Goal: Task Accomplishment & Management: Manage account settings

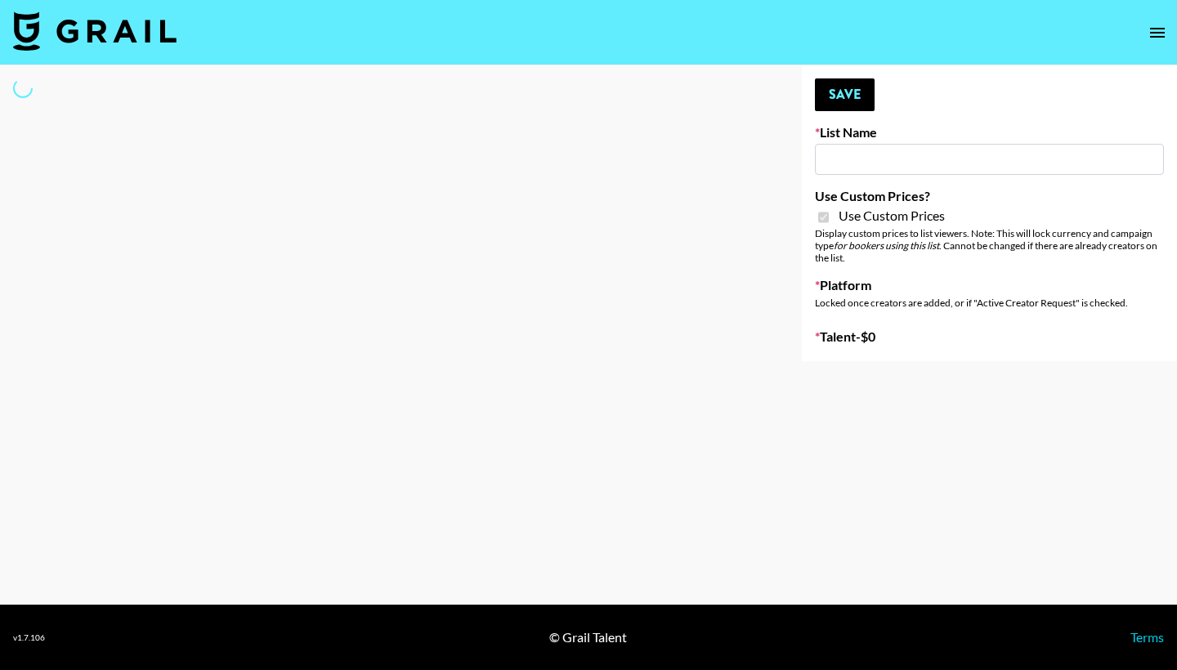
type input "Evry Jewels"
checkbox input "true"
select select "Brand"
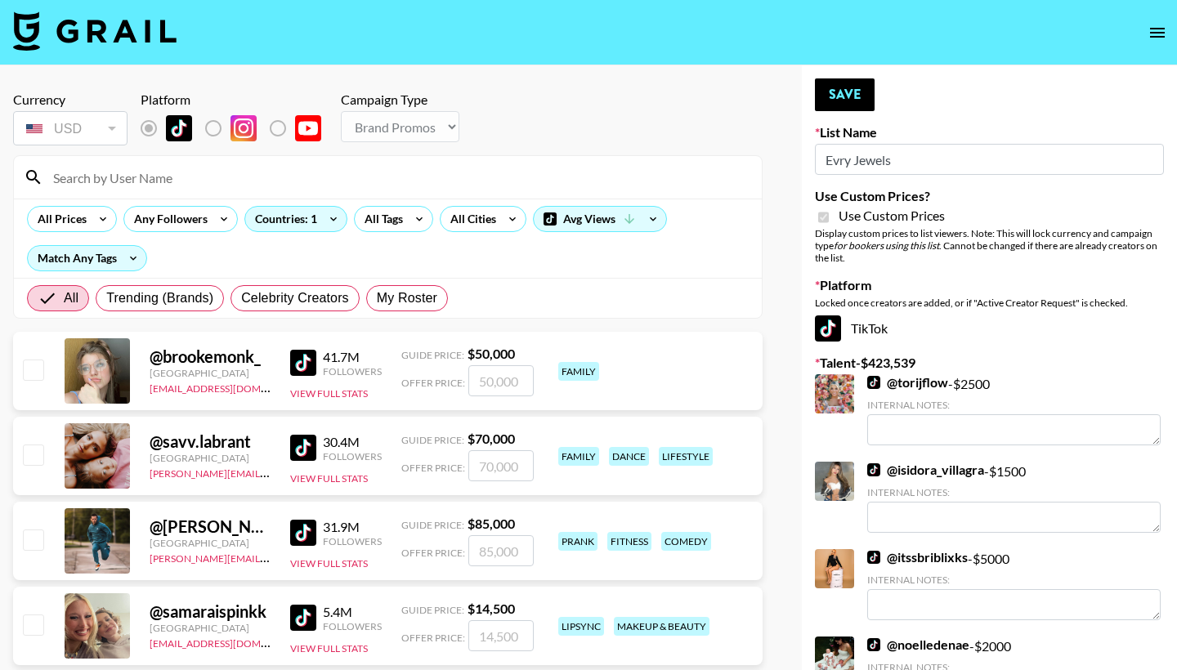
click at [386, 172] on input at bounding box center [397, 177] width 709 height 26
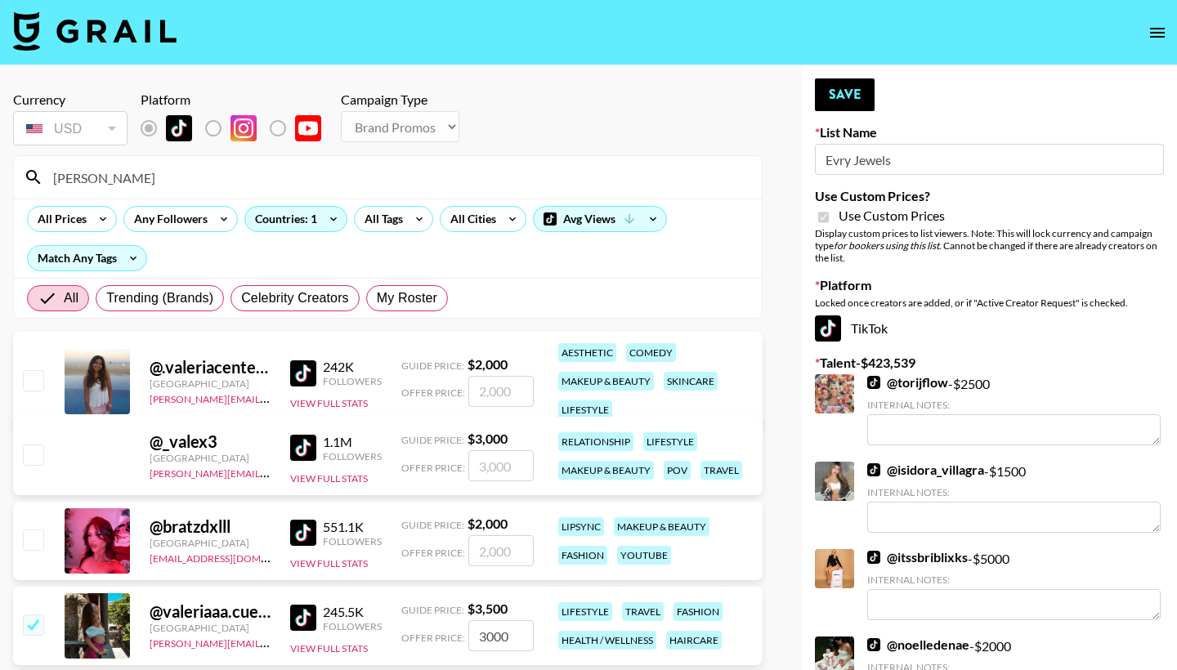
type input "valeriaa"
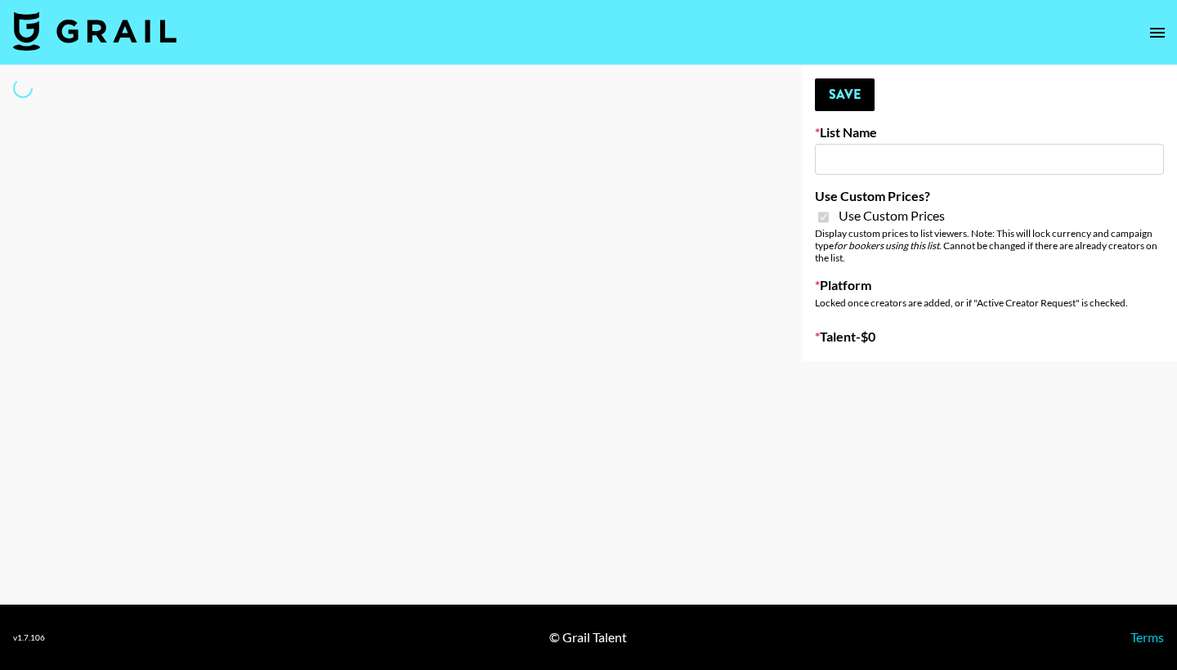
type input "SLG Strategy Game"
checkbox input "true"
select select "Brand"
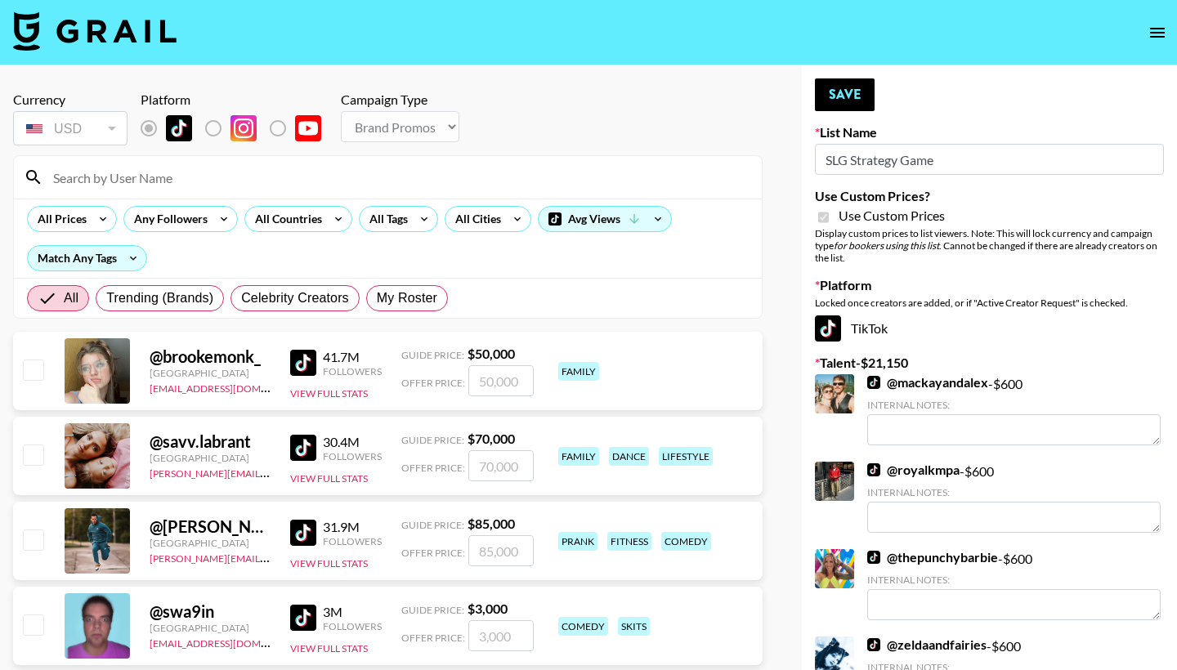
click at [423, 178] on input at bounding box center [397, 177] width 709 height 26
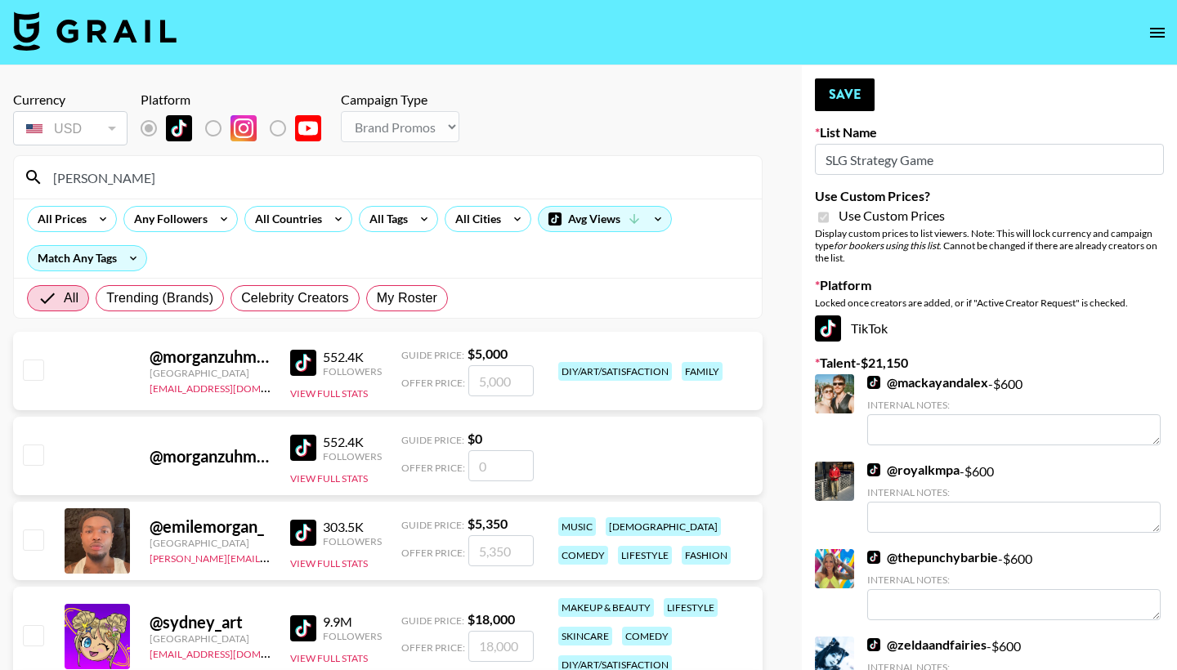
type input "morganl"
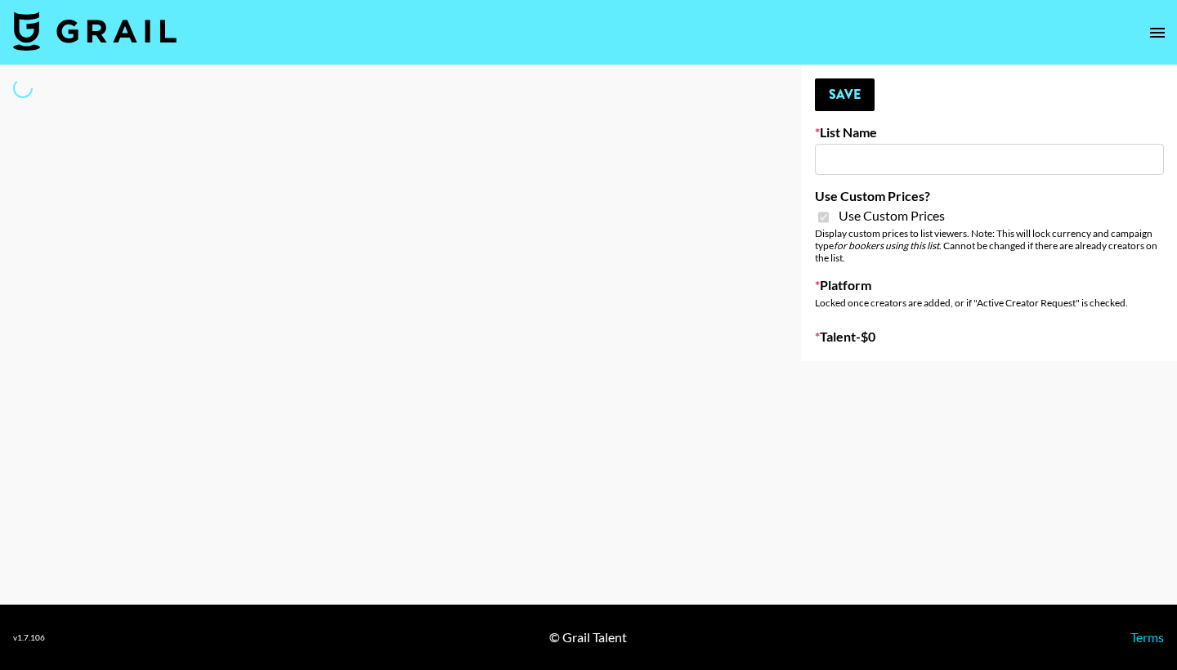
type input "ZENOWELL AI"
checkbox input "true"
select select "Brand"
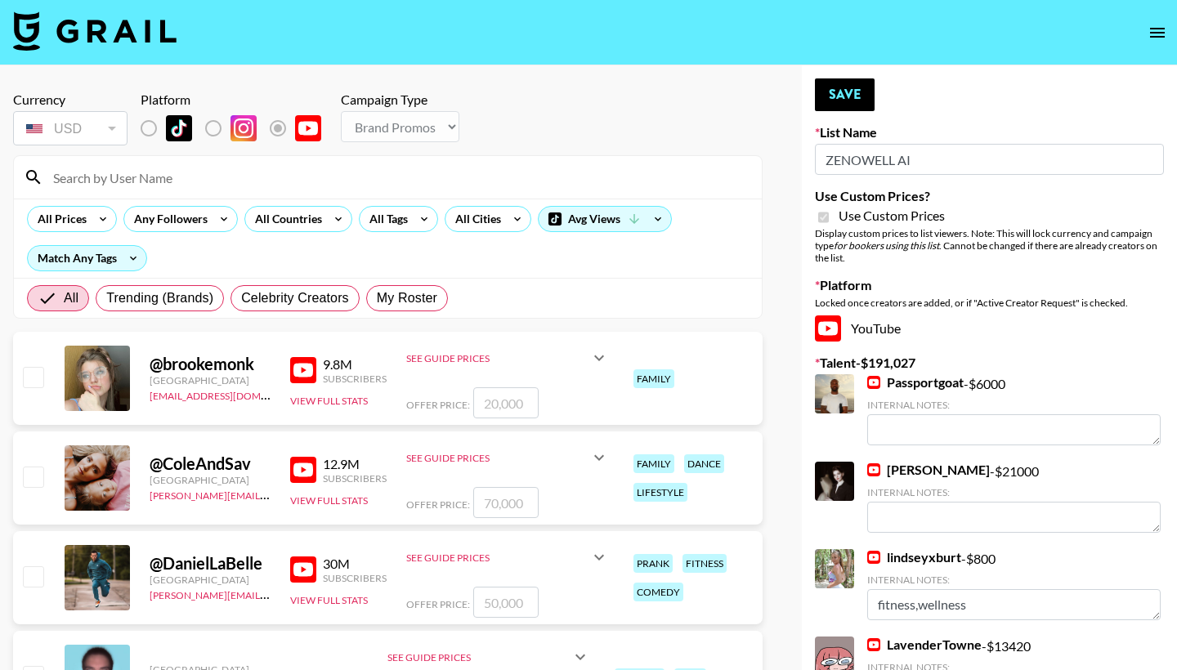
click at [314, 195] on div at bounding box center [388, 177] width 748 height 42
click at [314, 192] on div at bounding box center [388, 177] width 748 height 42
click at [314, 188] on input at bounding box center [397, 177] width 709 height 26
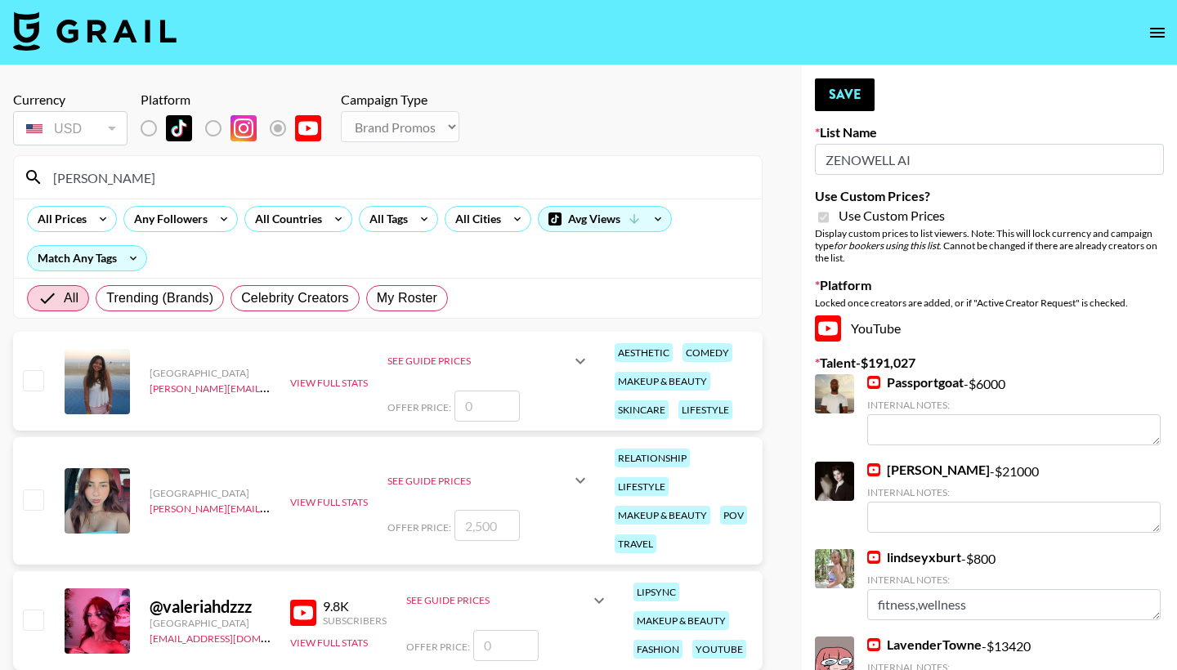
click at [487, 421] on input "number" at bounding box center [486, 406] width 65 height 31
click at [368, 176] on input "[PERSON_NAME]" at bounding box center [397, 177] width 709 height 26
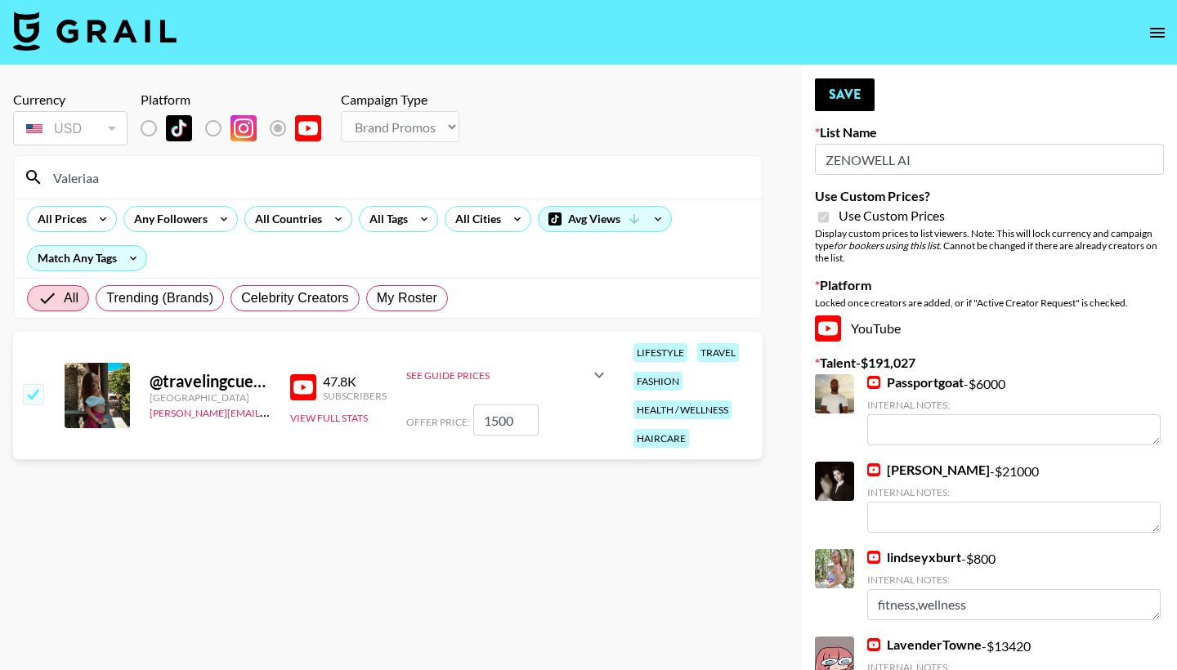
type input "Valeriaa"
click at [485, 418] on input "1500" at bounding box center [505, 420] width 65 height 31
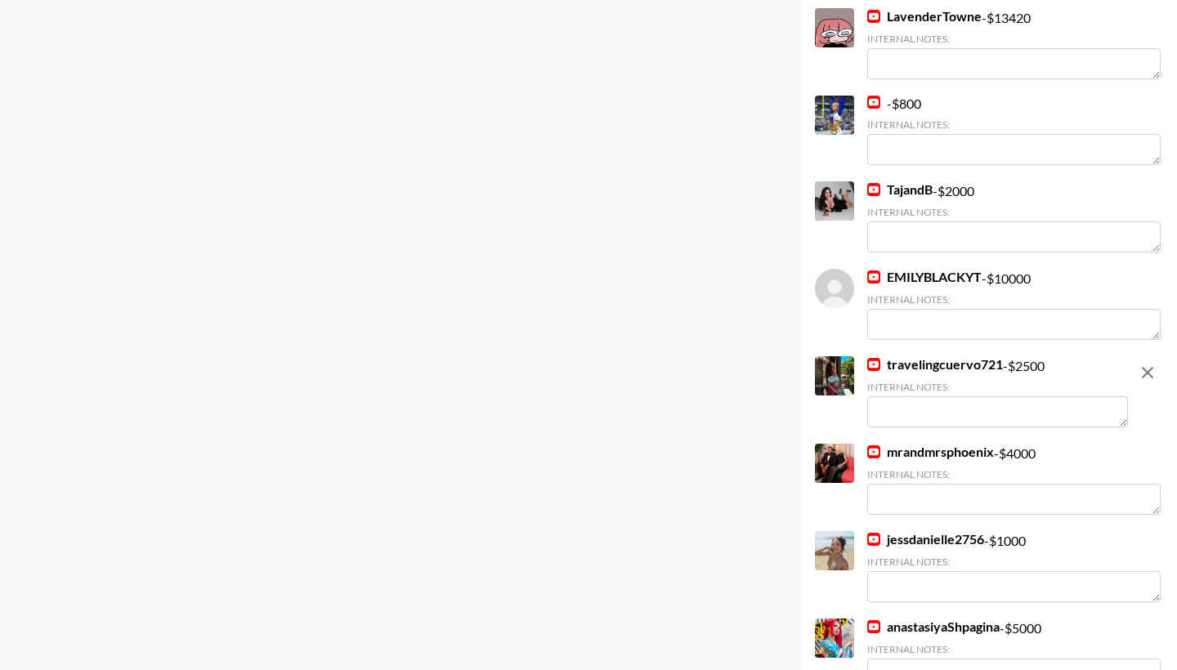
scroll to position [884, 0]
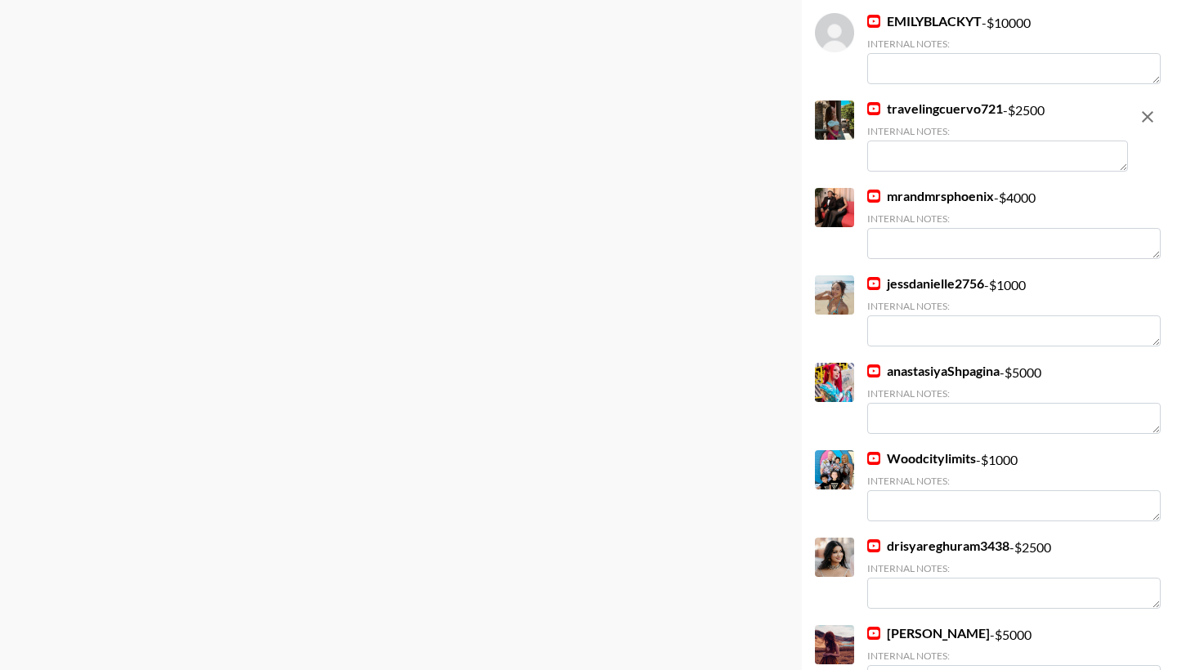
click at [937, 200] on link "mrandmrsphoenix" at bounding box center [930, 196] width 127 height 16
click at [899, 456] on link "Woodcitylimits" at bounding box center [921, 458] width 109 height 16
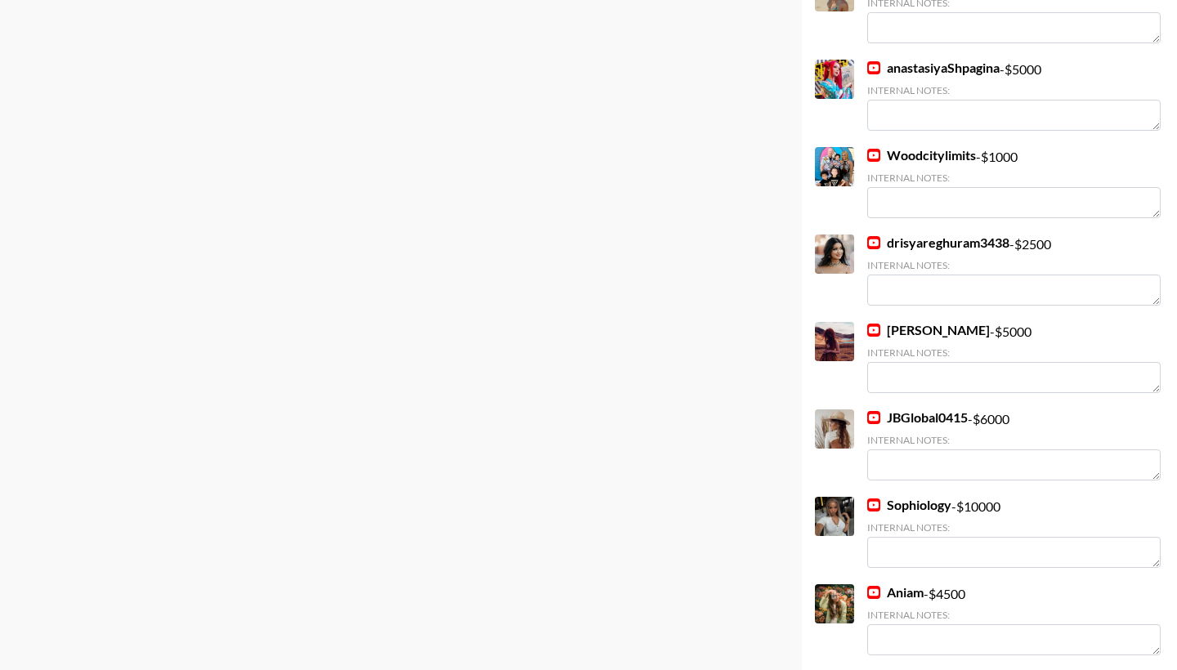
scroll to position [1222, 0]
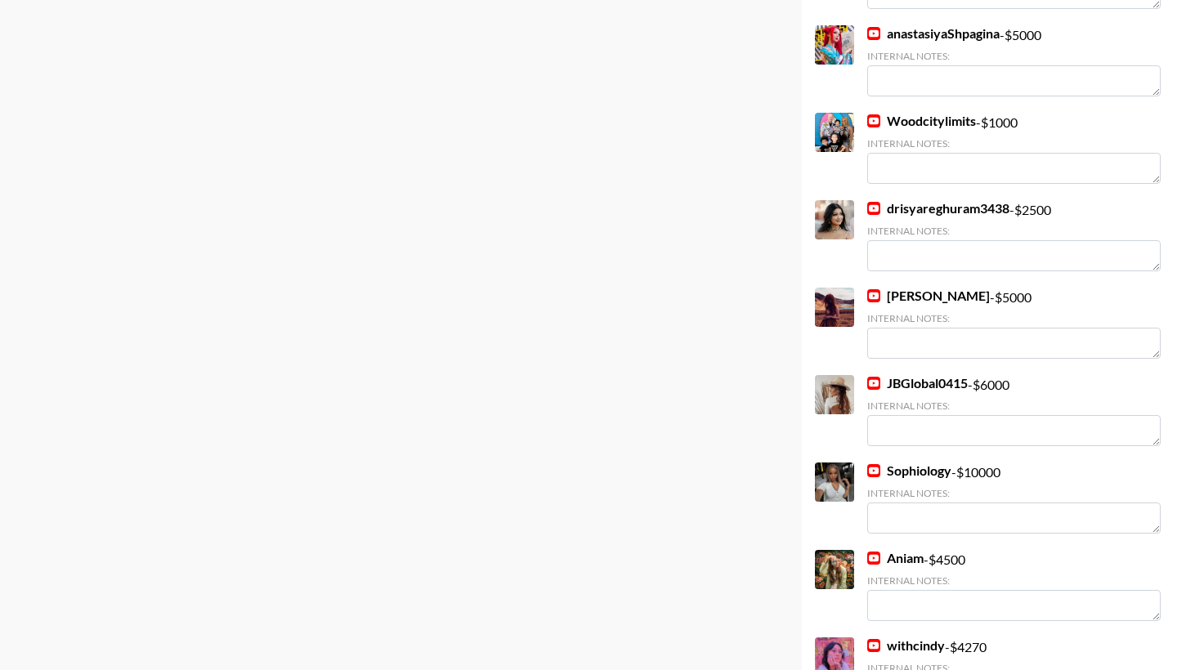
click at [918, 210] on link "drisyareghuram3438" at bounding box center [938, 208] width 142 height 16
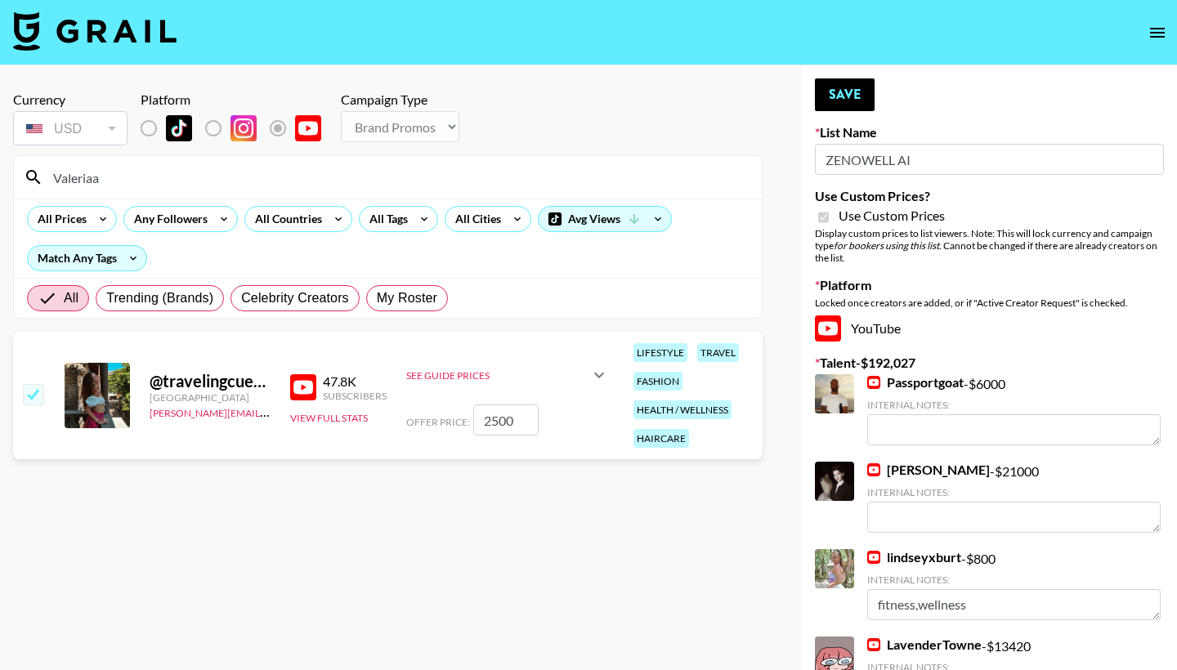
scroll to position [0, 0]
click at [495, 428] on input "2500" at bounding box center [505, 420] width 65 height 31
click at [494, 423] on input "2500" at bounding box center [505, 420] width 65 height 31
type input "2000"
click at [819, 91] on button "Save" at bounding box center [845, 94] width 60 height 33
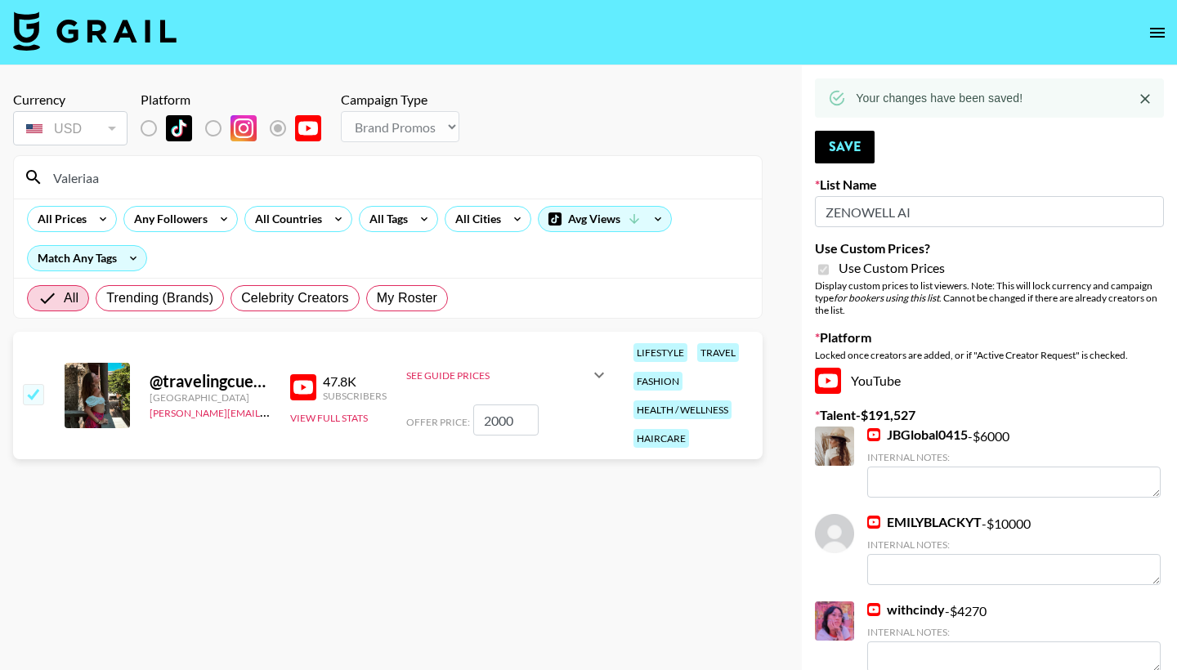
click at [118, 185] on input "Valeriaa" at bounding box center [397, 177] width 709 height 26
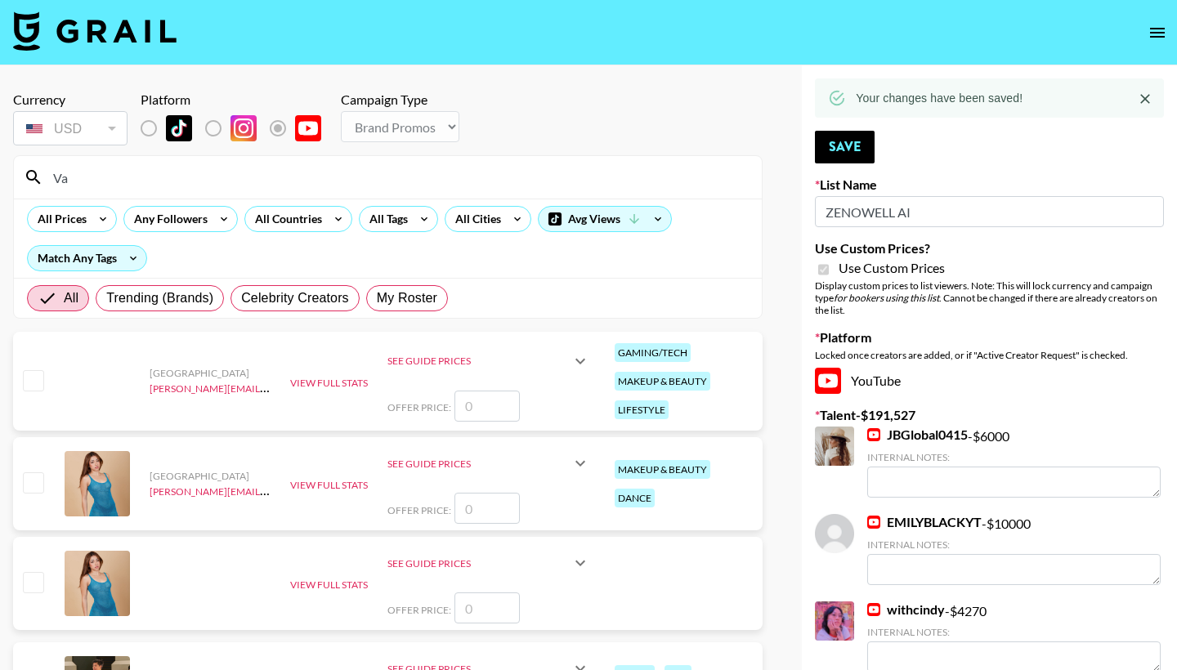
type input "V"
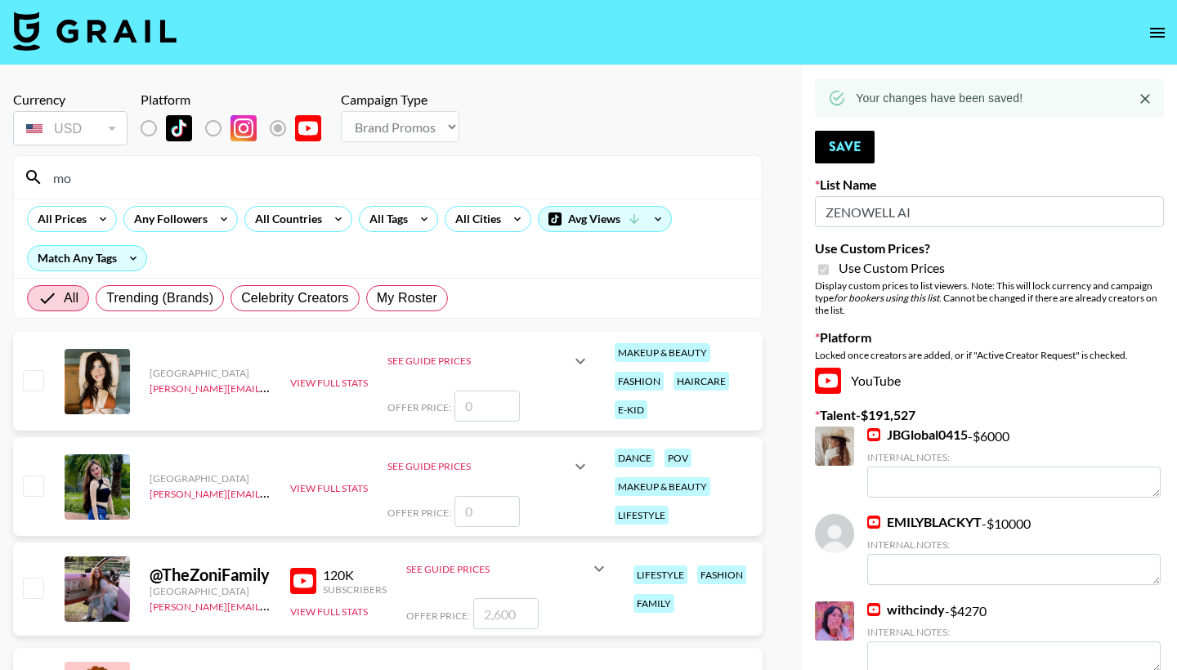
type input "m"
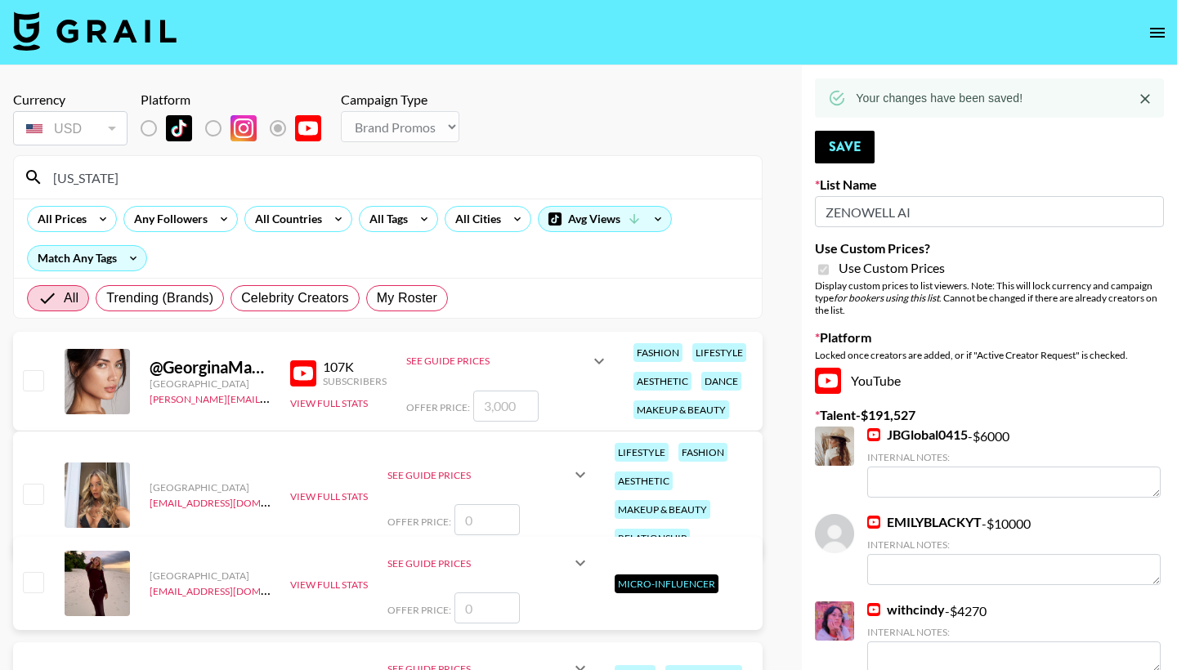
type input "georgiap"
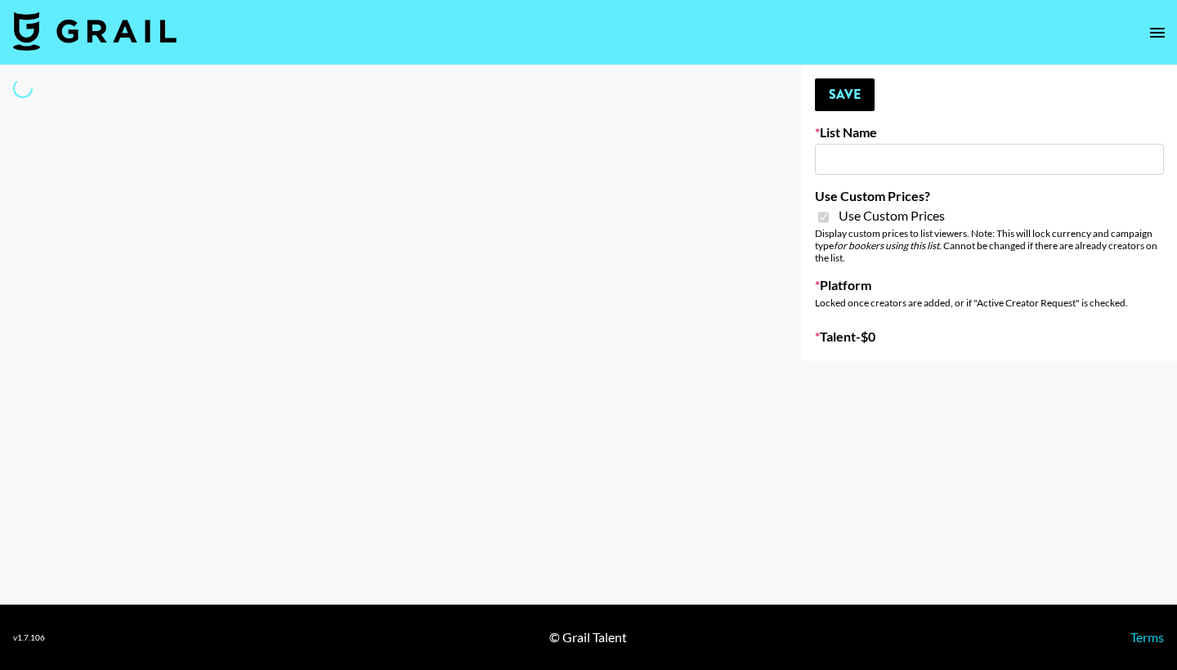
type input "Twodots ([DATE])"
checkbox input "true"
select select "Brand"
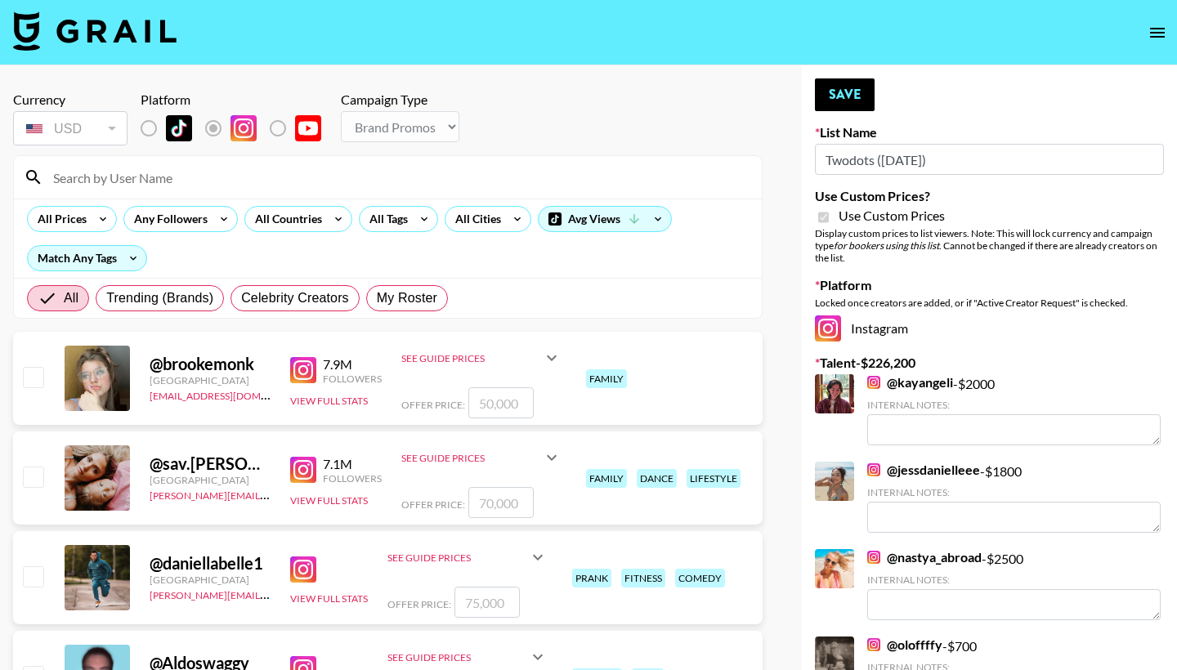
click at [374, 172] on input at bounding box center [397, 177] width 709 height 26
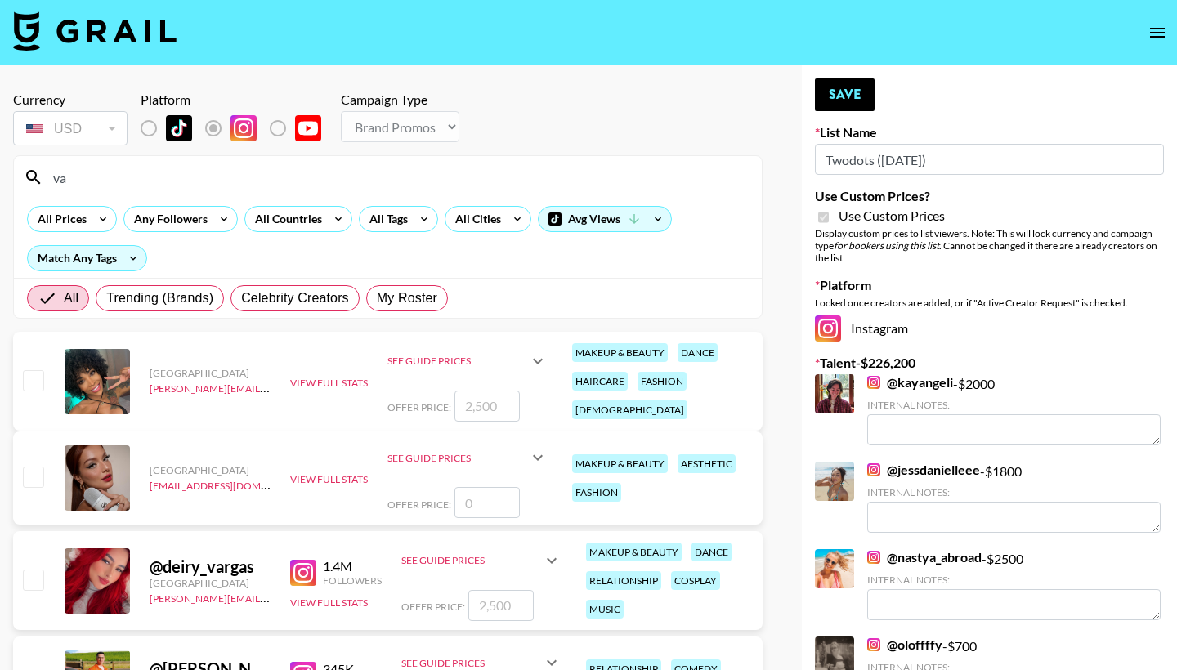
type input "v"
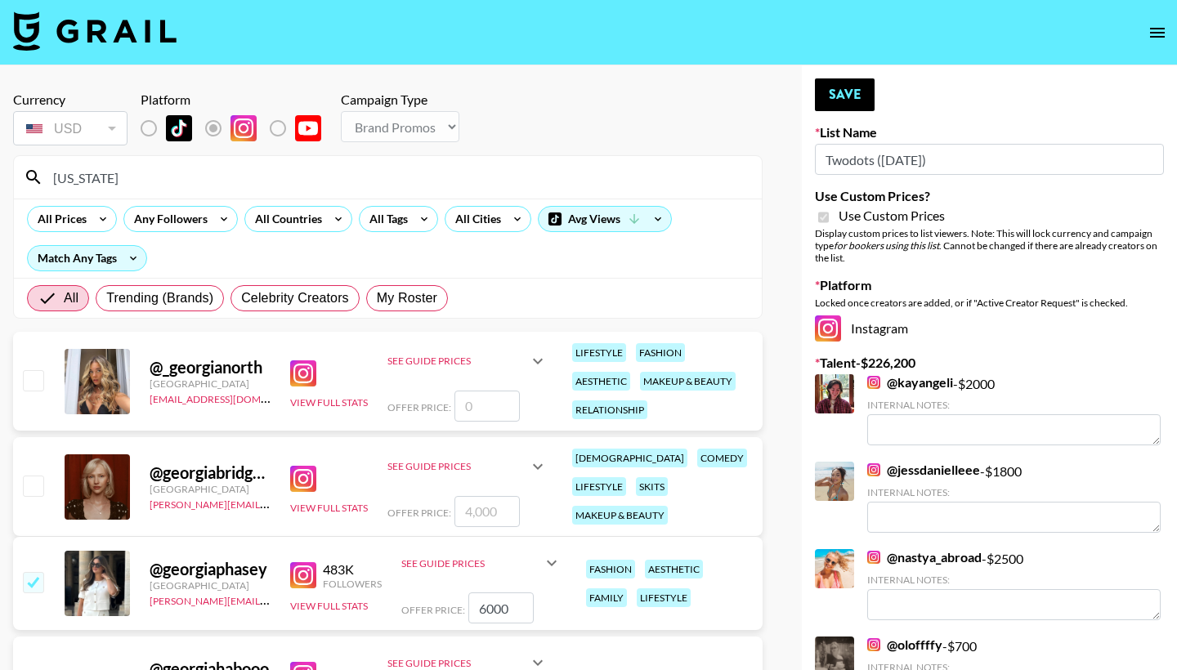
click at [397, 181] on input "Georgia" at bounding box center [397, 177] width 709 height 26
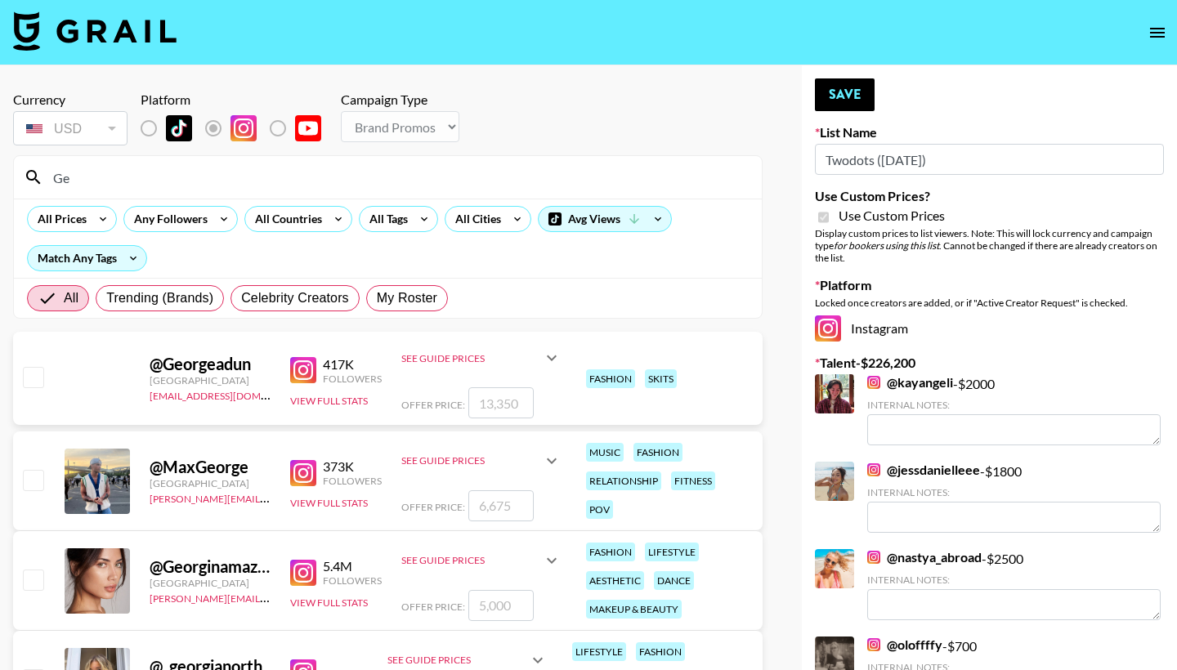
type input "G"
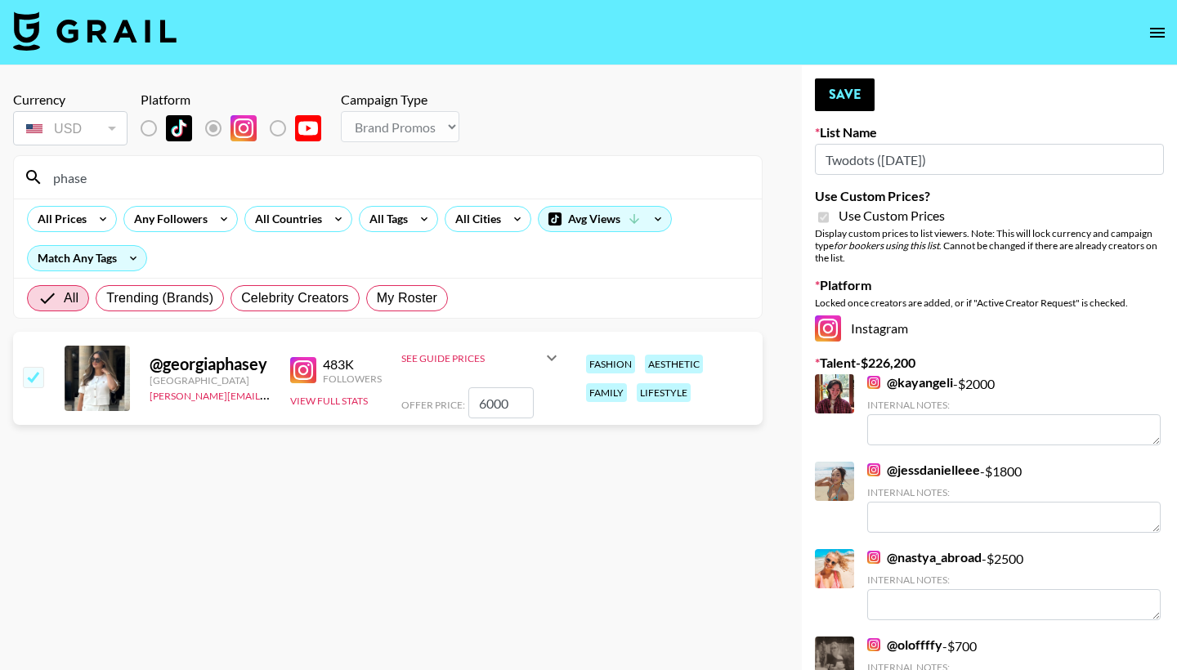
type input "phase"
click at [483, 407] on input "6000" at bounding box center [500, 402] width 65 height 31
checkbox input "false"
checkbox input "true"
click at [489, 408] on input "5000" at bounding box center [500, 402] width 65 height 31
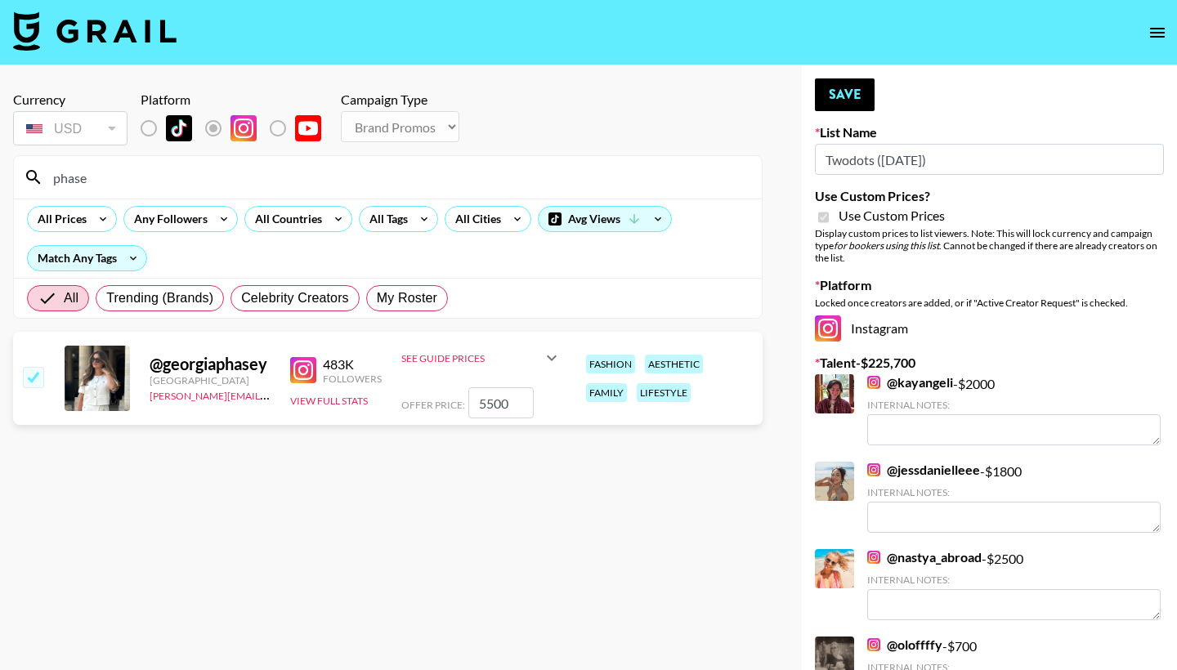
type input "5500"
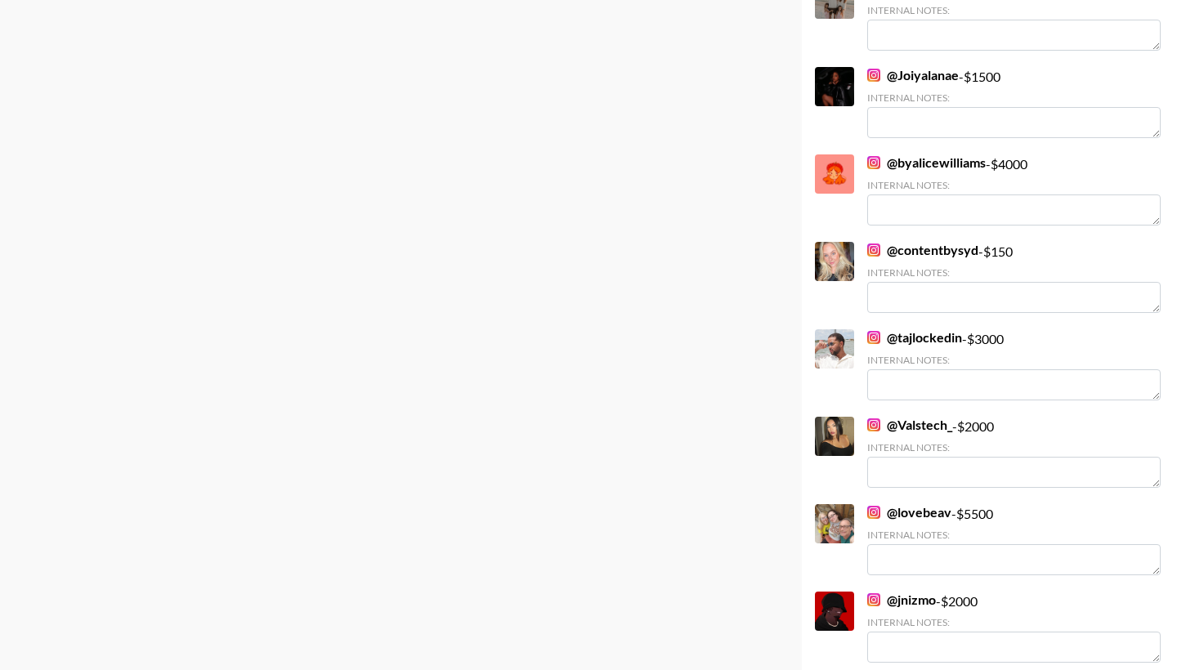
scroll to position [3896, 0]
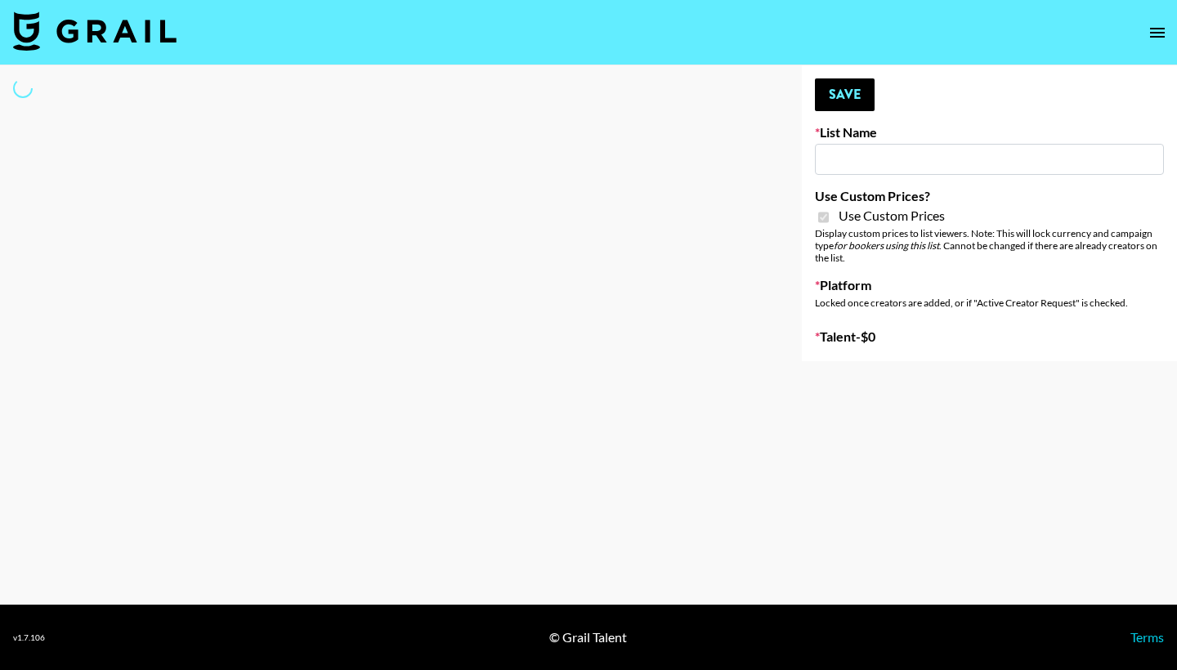
type input "Evry Jewels"
checkbox input "true"
select select "Brand"
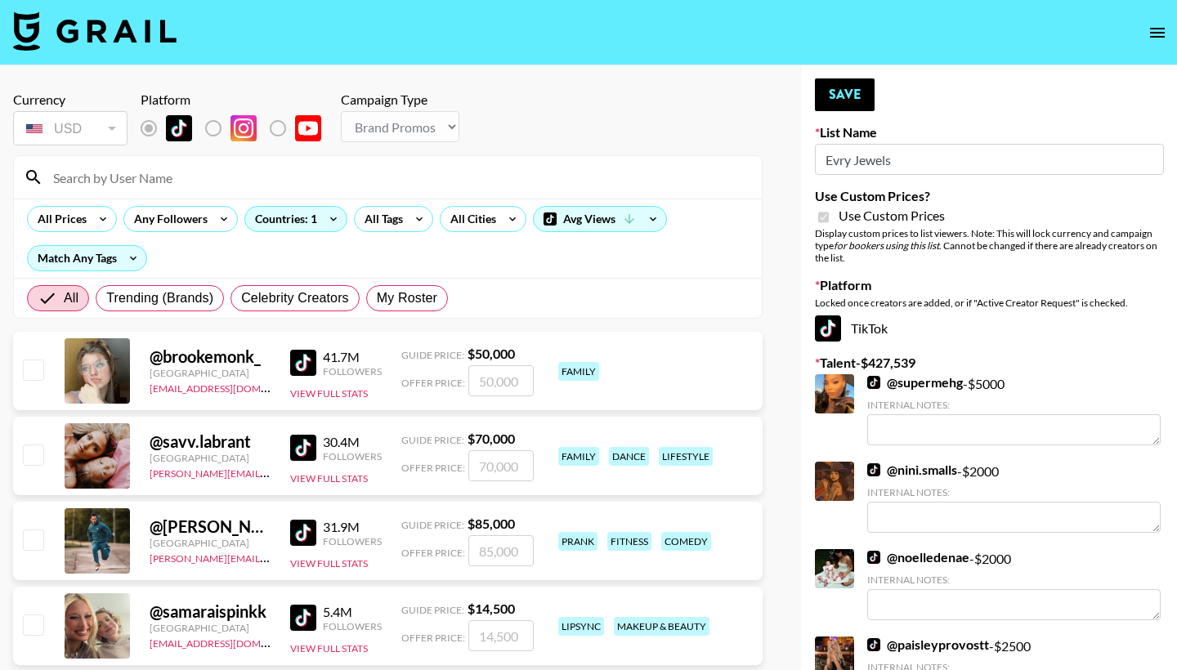
click at [412, 166] on input at bounding box center [397, 177] width 709 height 26
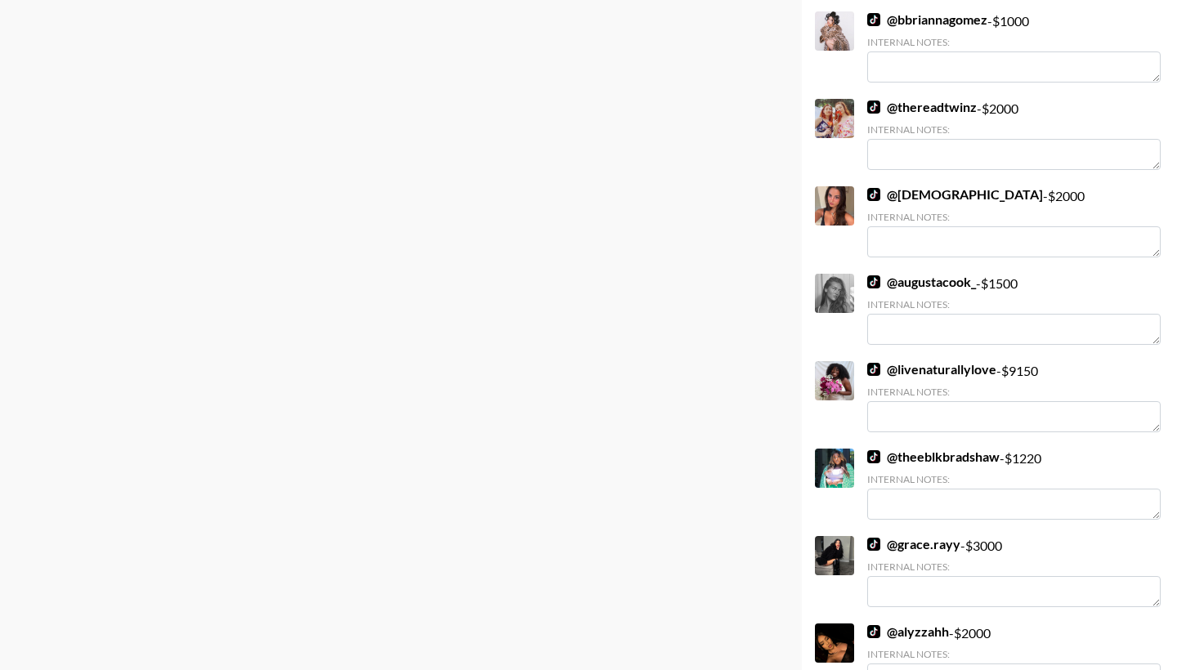
scroll to position [12725, 0]
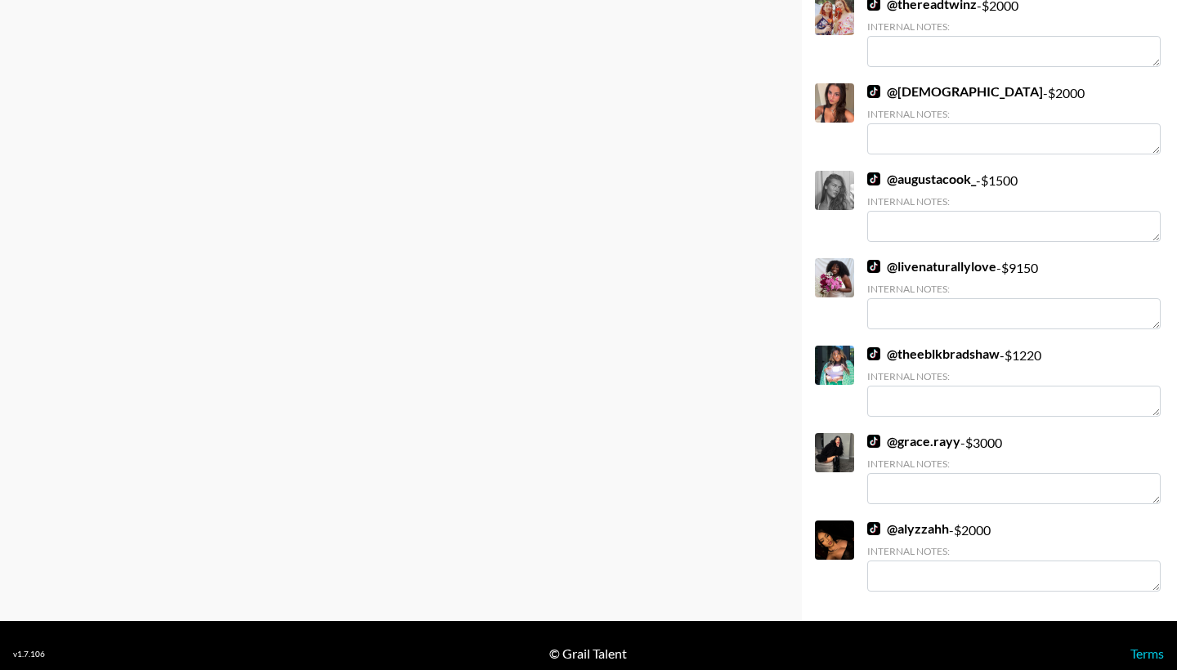
click at [918, 433] on link "@ grace.rayy" at bounding box center [913, 441] width 93 height 16
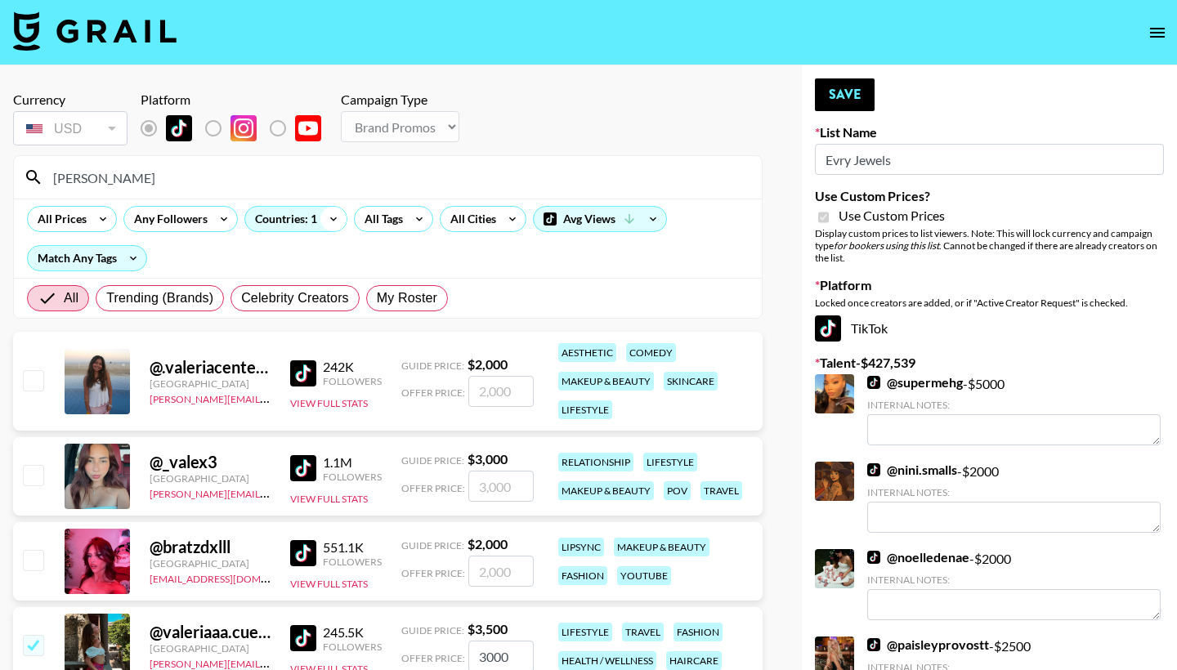
scroll to position [0, 0]
click at [328, 181] on input "[PERSON_NAME]" at bounding box center [397, 177] width 709 height 26
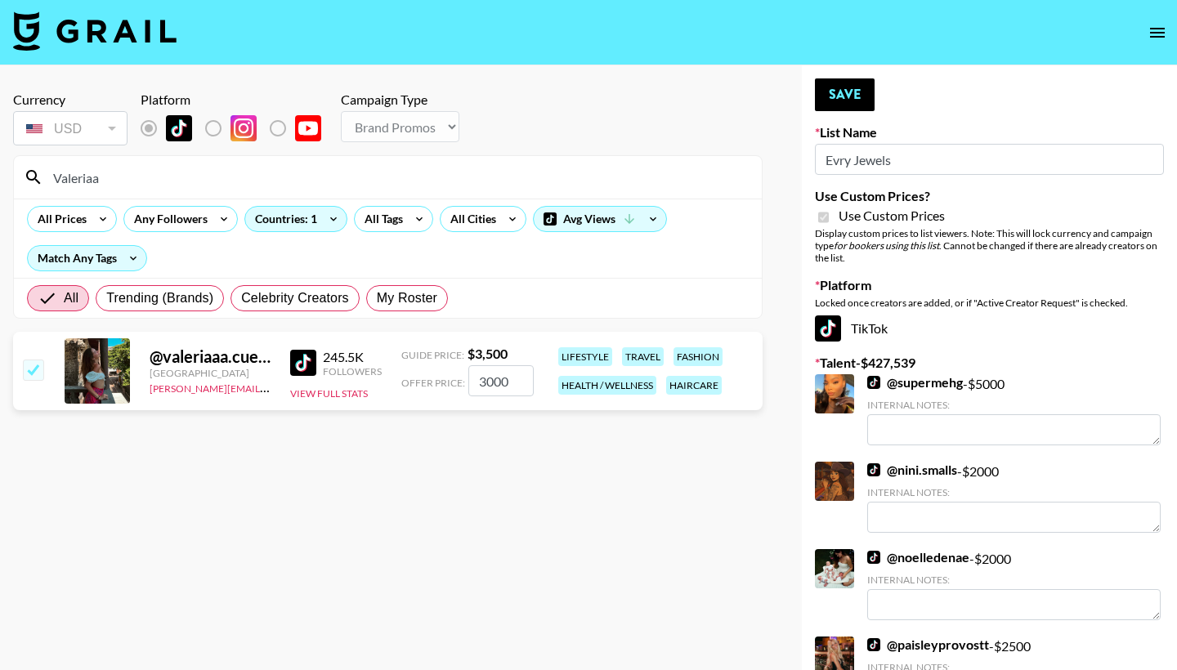
type input "Valeriaa"
click at [492, 381] on input "3000" at bounding box center [500, 380] width 65 height 31
type input "300"
checkbox input "false"
checkbox input "true"
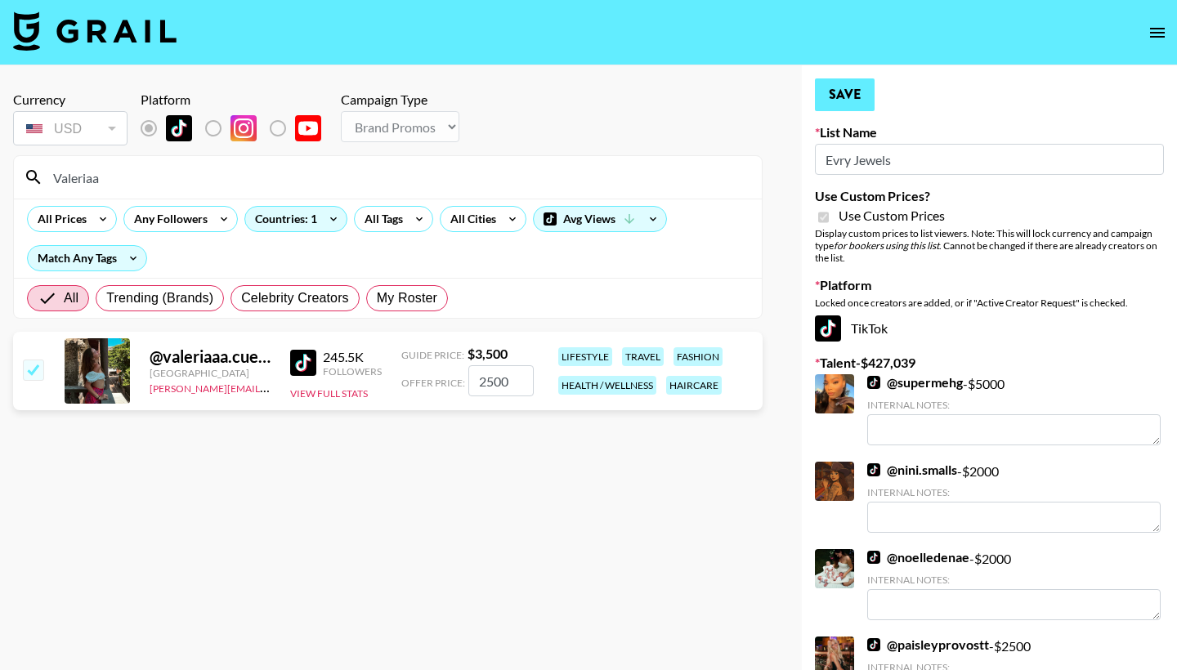
type input "2500"
click at [861, 92] on button "Save" at bounding box center [845, 94] width 60 height 33
